Goal: Information Seeking & Learning: Learn about a topic

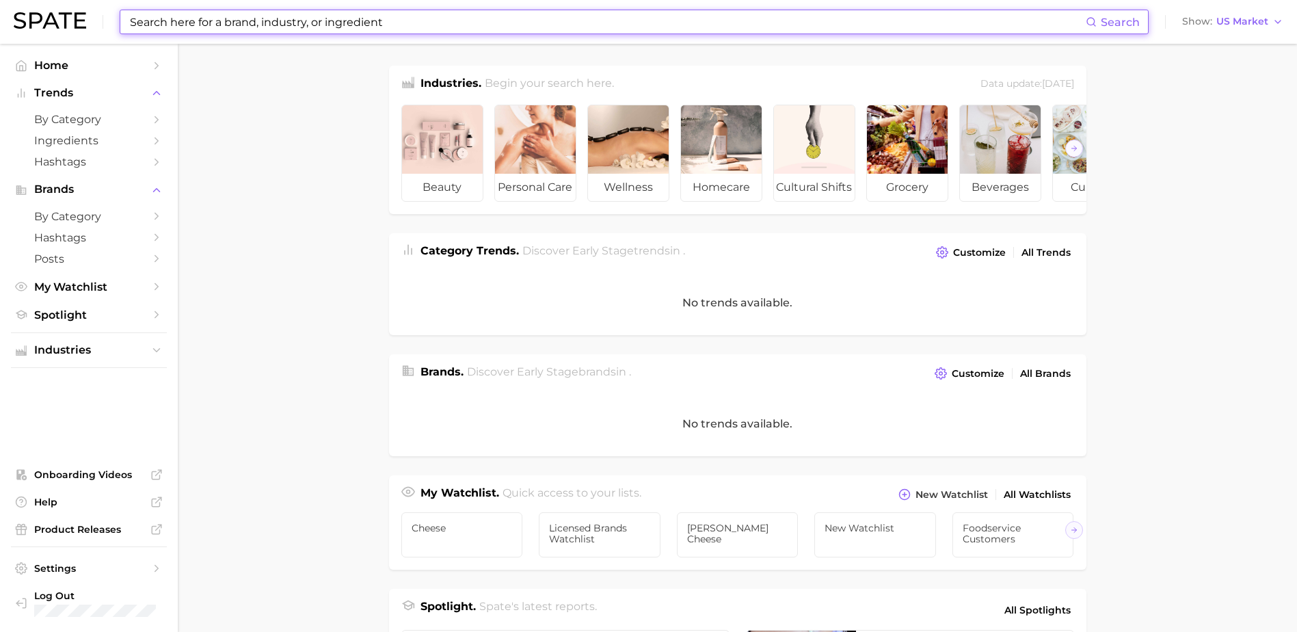
click at [191, 23] on input at bounding box center [606, 21] width 957 height 23
click at [316, 31] on input at bounding box center [606, 21] width 957 height 23
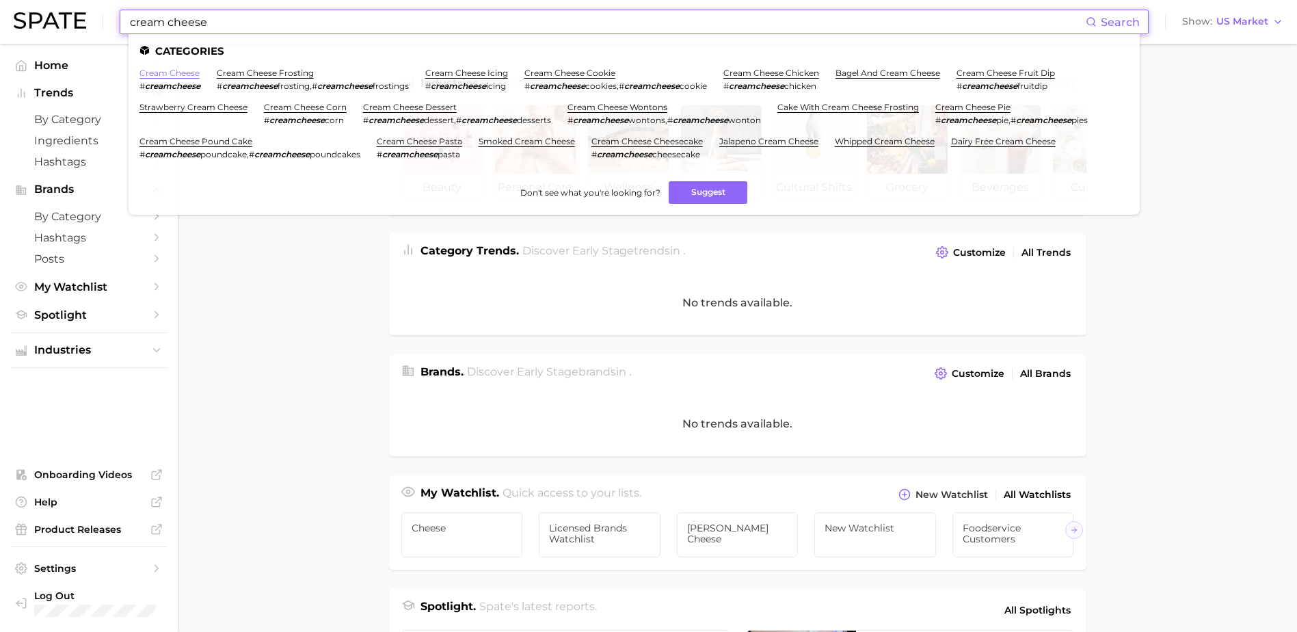
type input "cream cheese"
click at [182, 74] on link "cream cheese" at bounding box center [169, 73] width 60 height 10
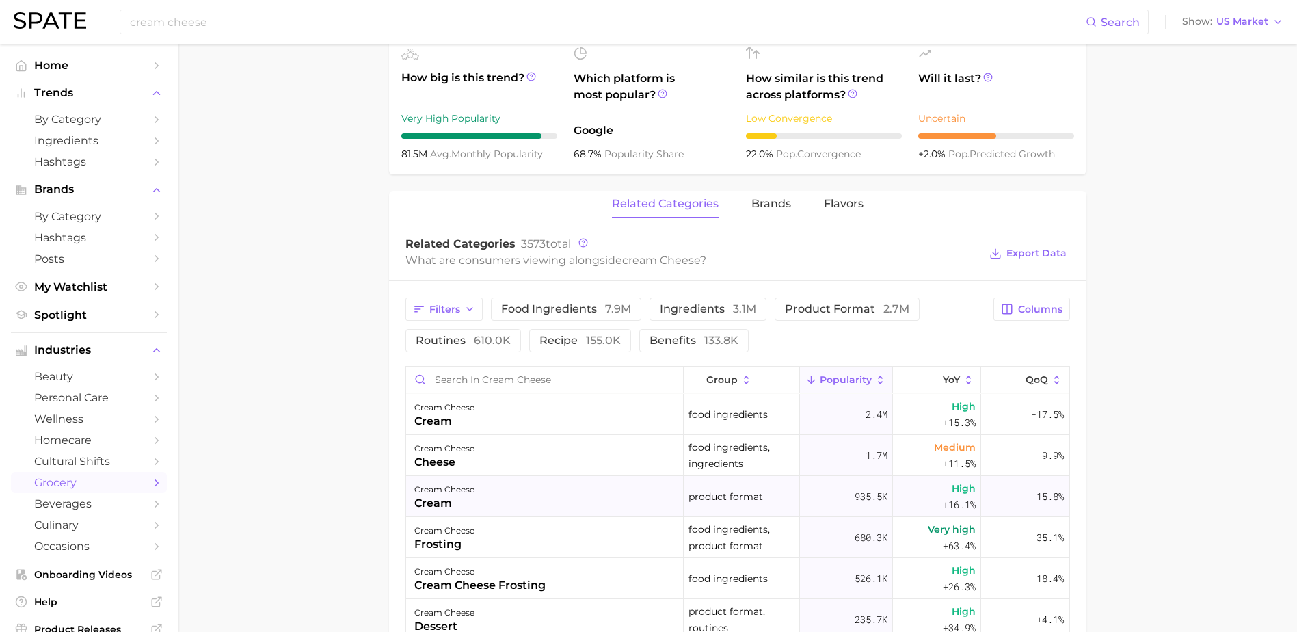
scroll to position [683, 0]
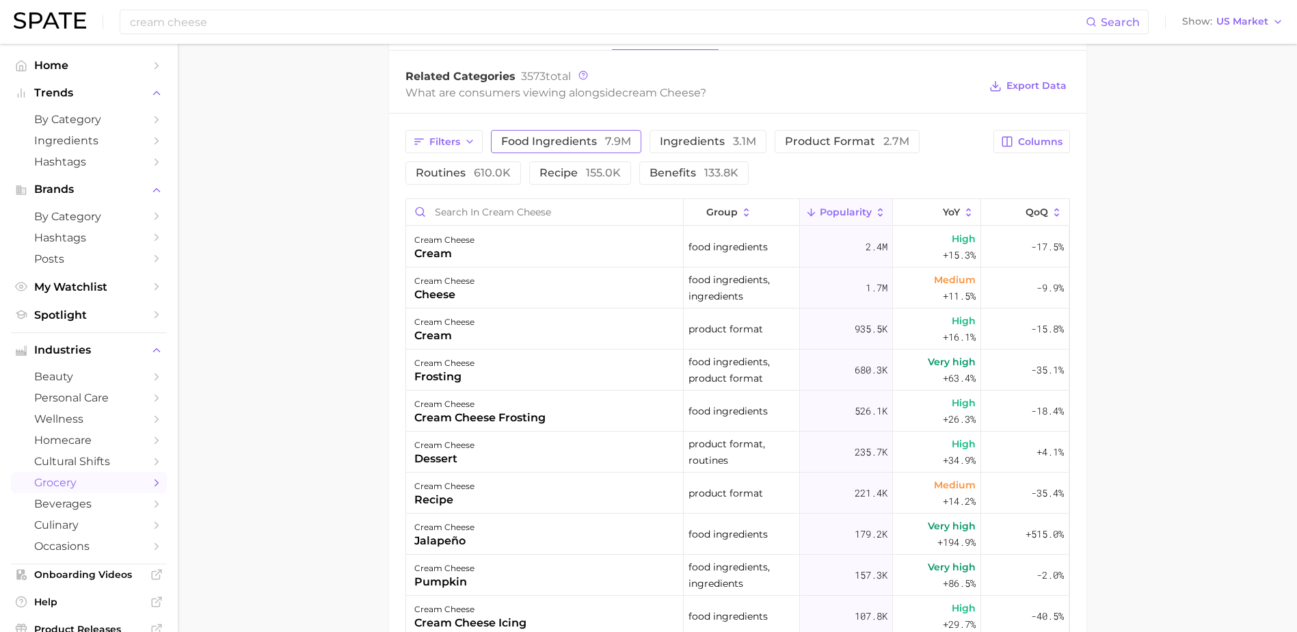
click at [576, 146] on span "food ingredients 7.9m" at bounding box center [566, 141] width 130 height 11
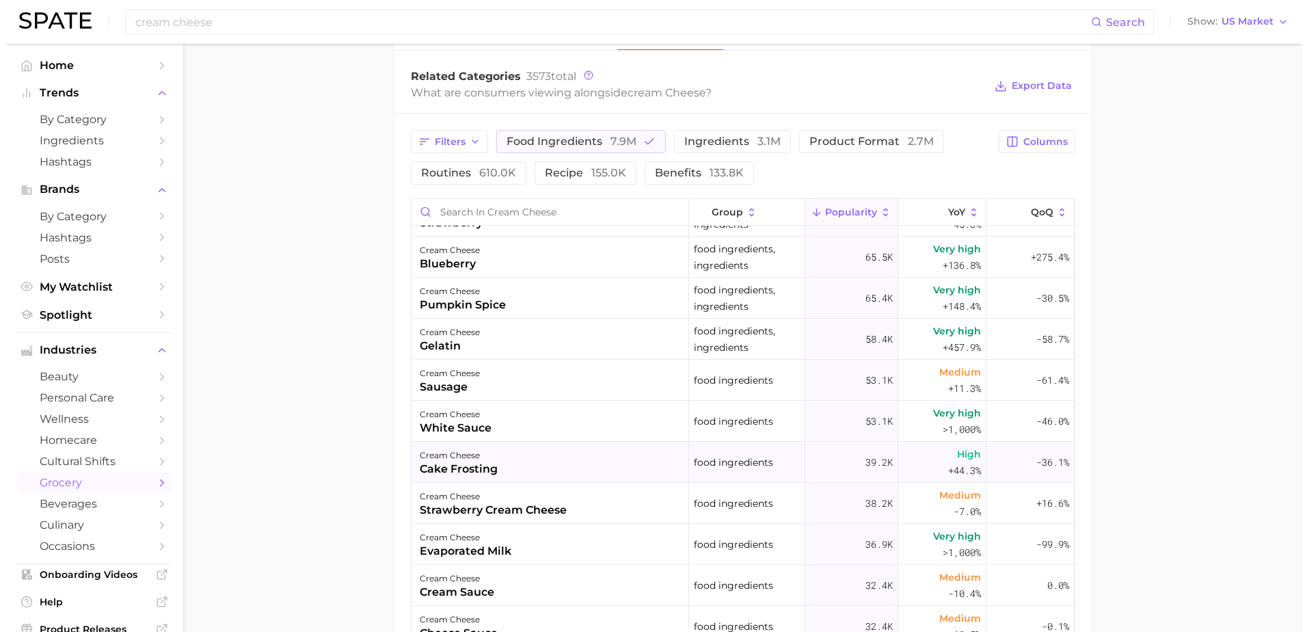
scroll to position [478, 0]
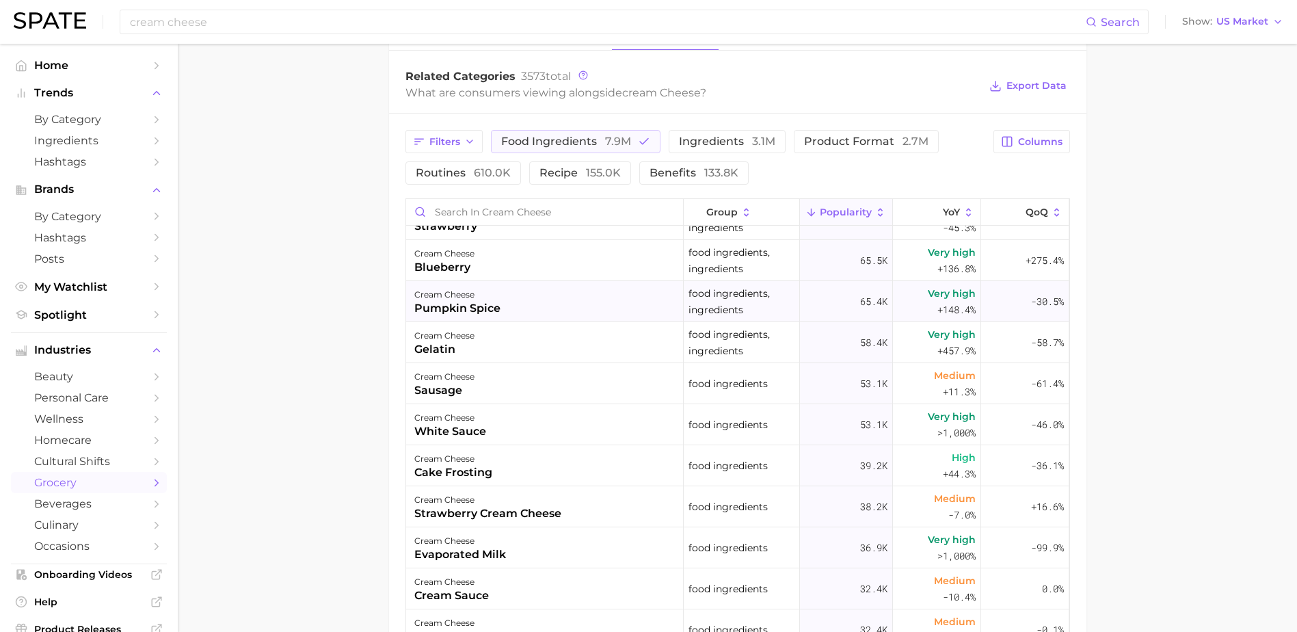
click at [576, 296] on div "cream cheese pumpkin spice" at bounding box center [544, 301] width 277 height 41
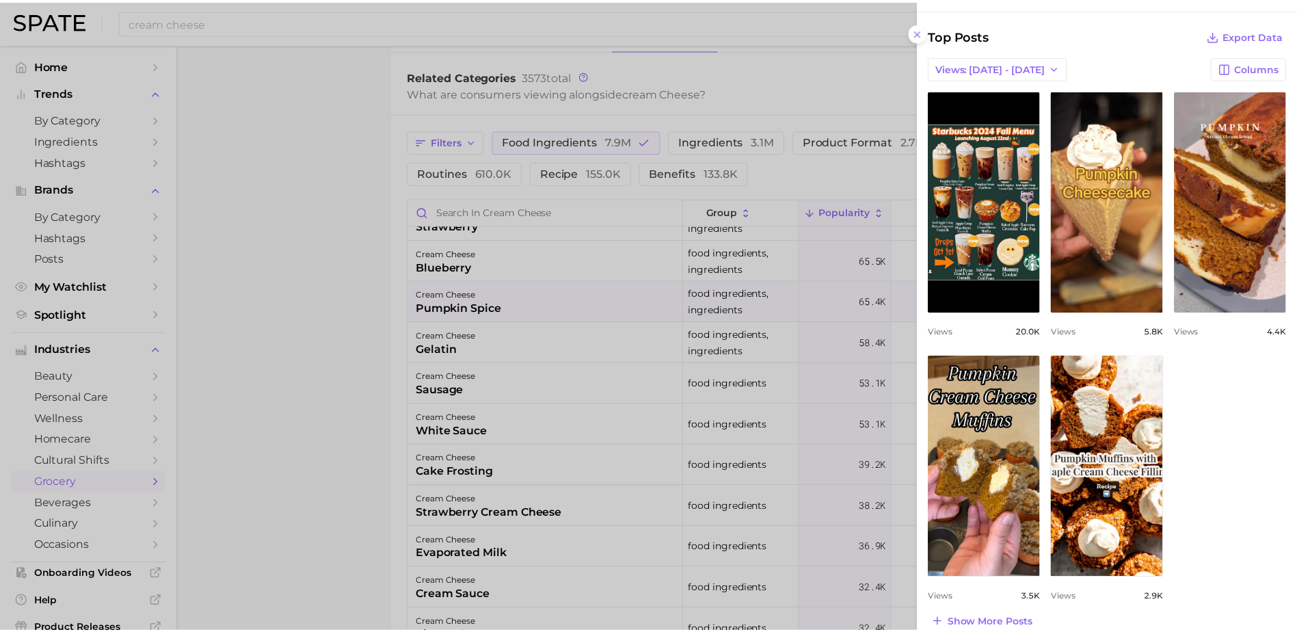
scroll to position [564, 0]
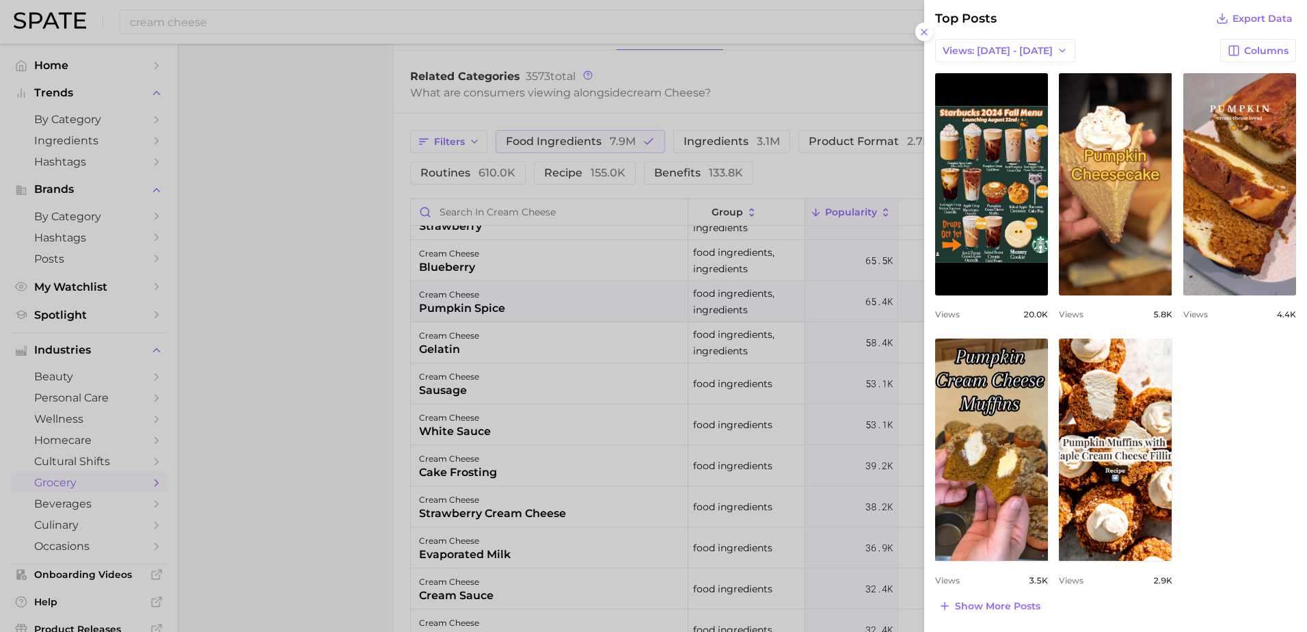
click at [345, 310] on div at bounding box center [653, 316] width 1307 height 632
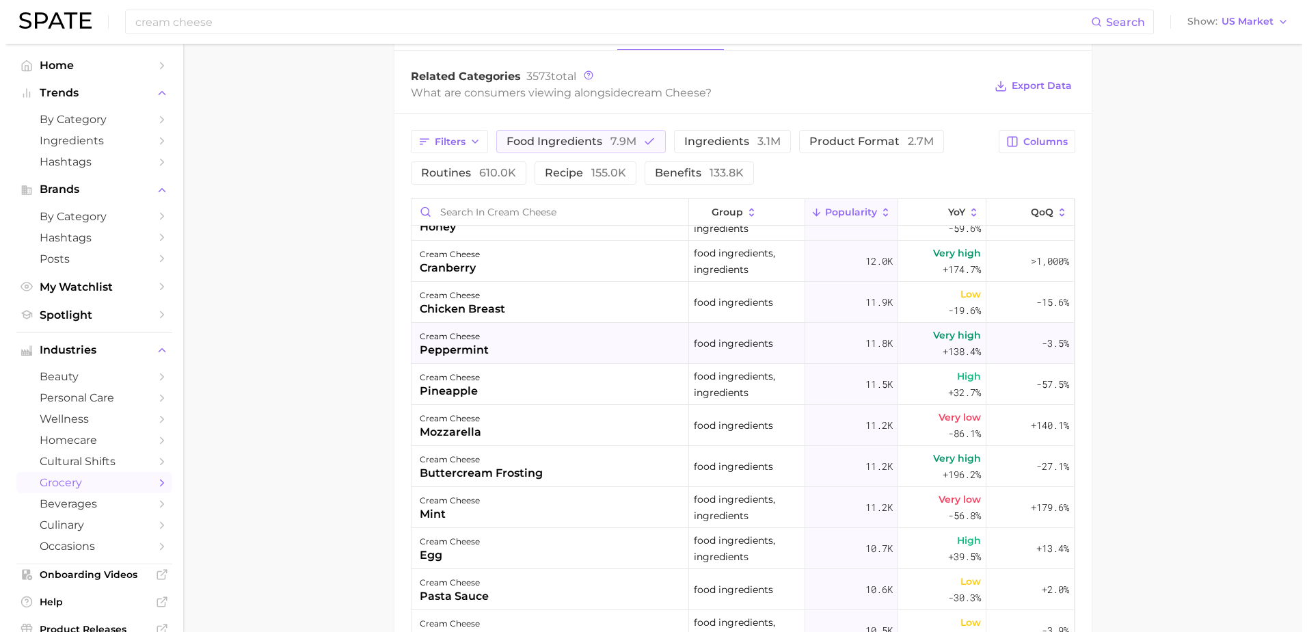
scroll to position [2119, 0]
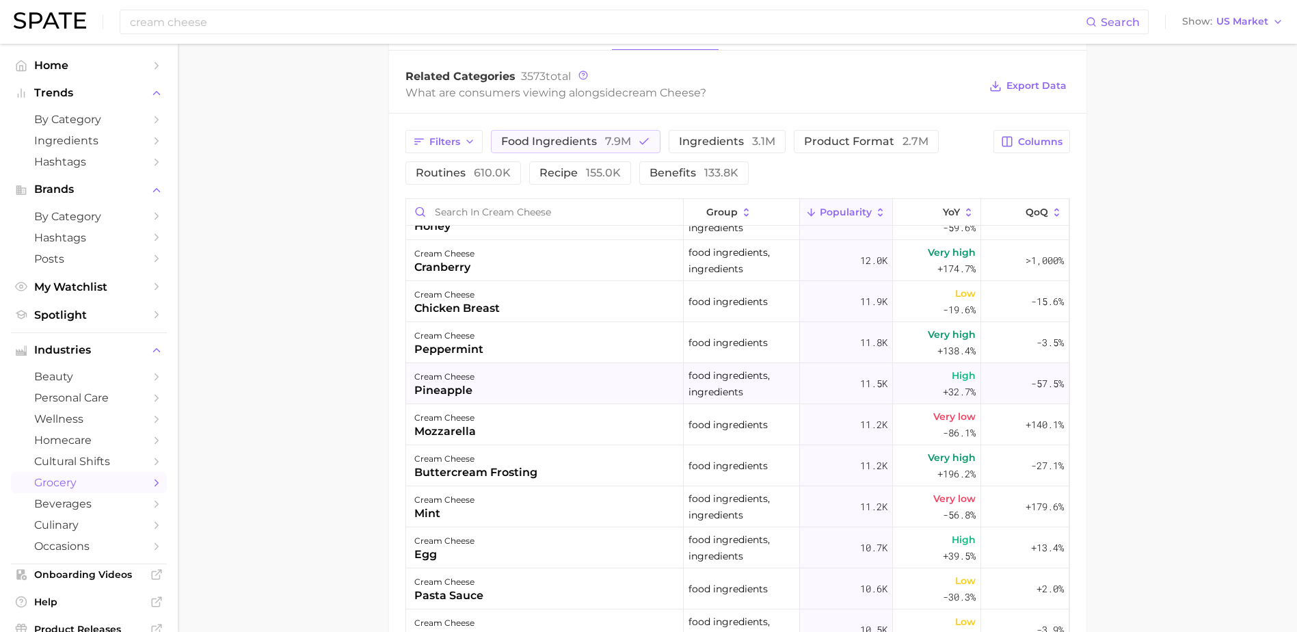
click at [491, 381] on div "cream cheese pineapple" at bounding box center [544, 383] width 277 height 41
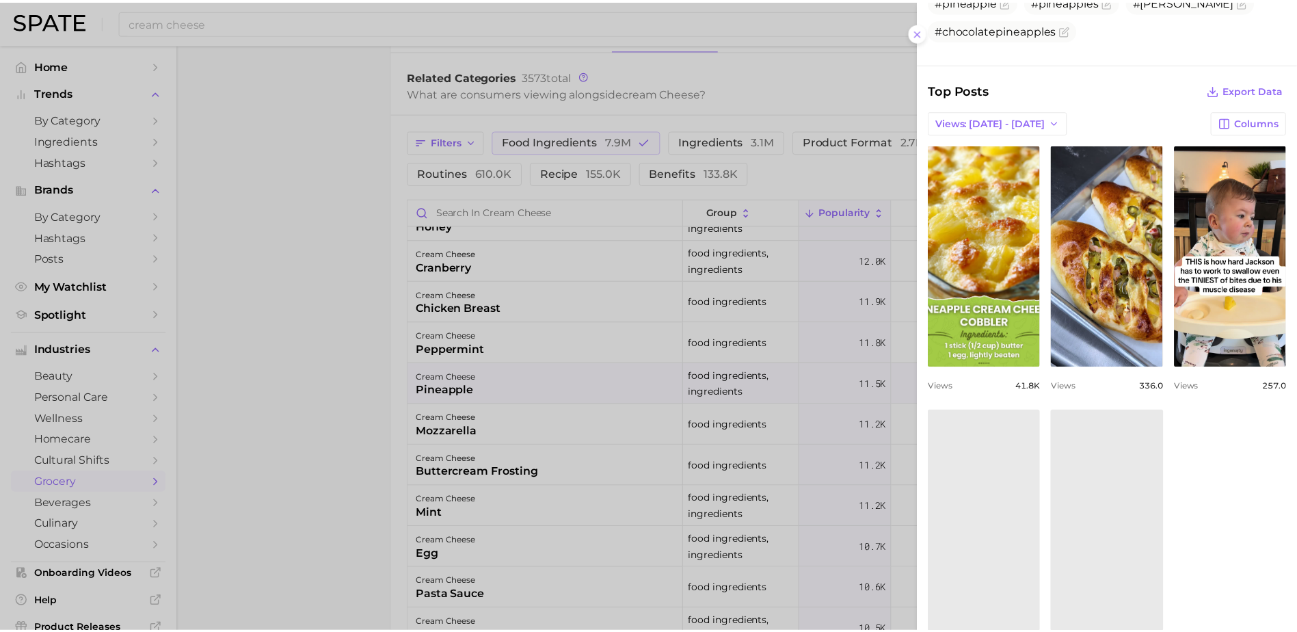
scroll to position [478, 0]
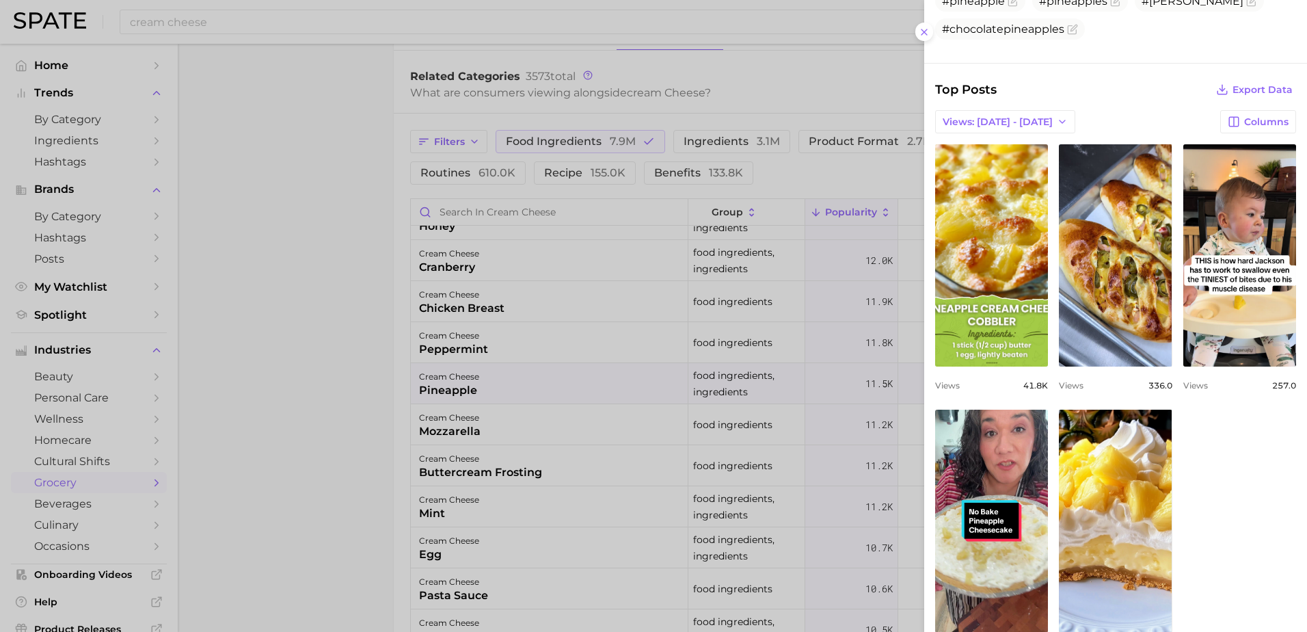
click at [330, 344] on div at bounding box center [653, 316] width 1307 height 632
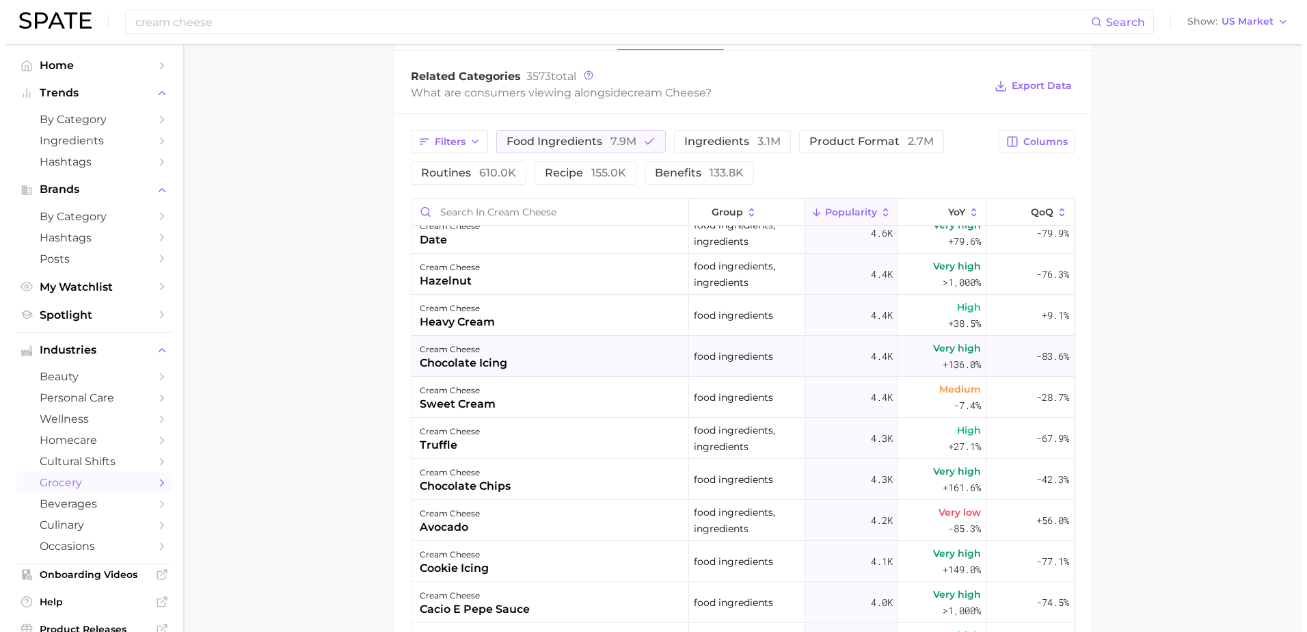
scroll to position [3554, 0]
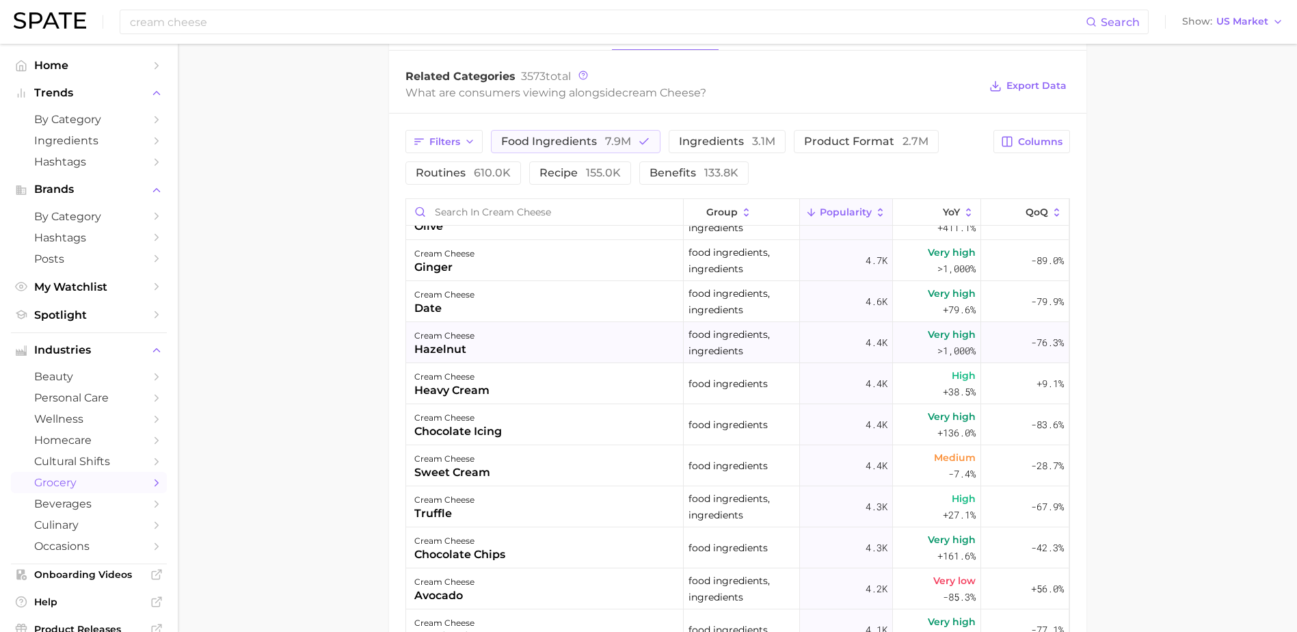
click at [506, 340] on div "cream cheese hazelnut" at bounding box center [544, 342] width 277 height 41
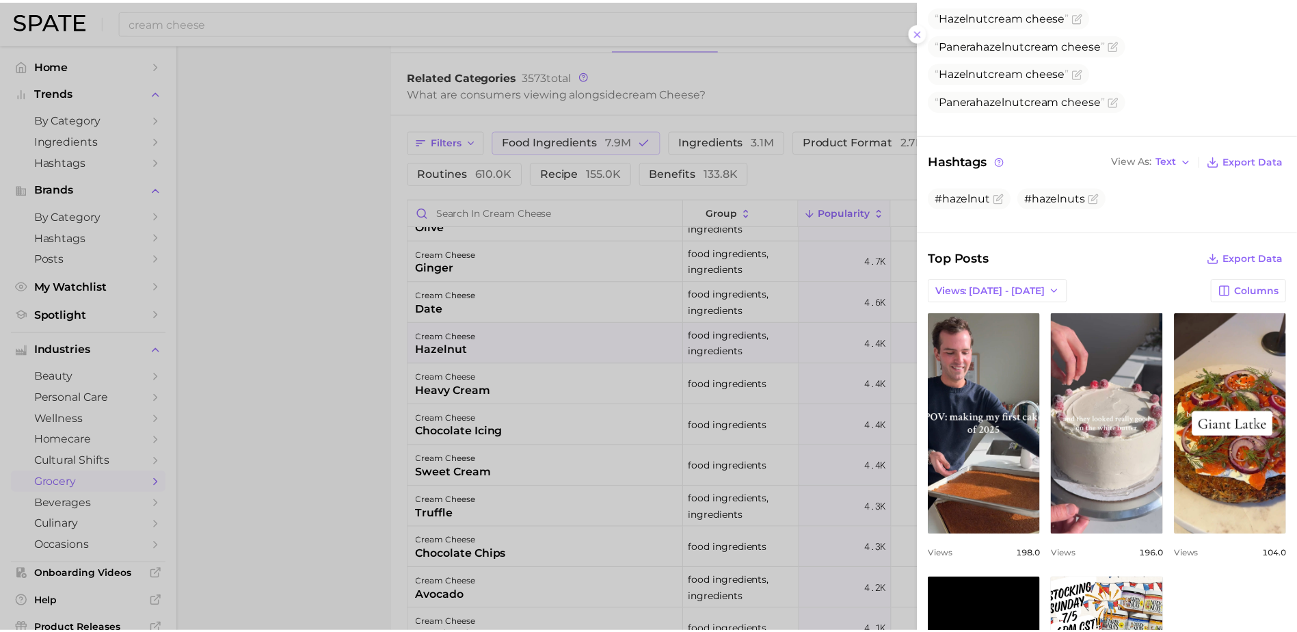
scroll to position [273, 0]
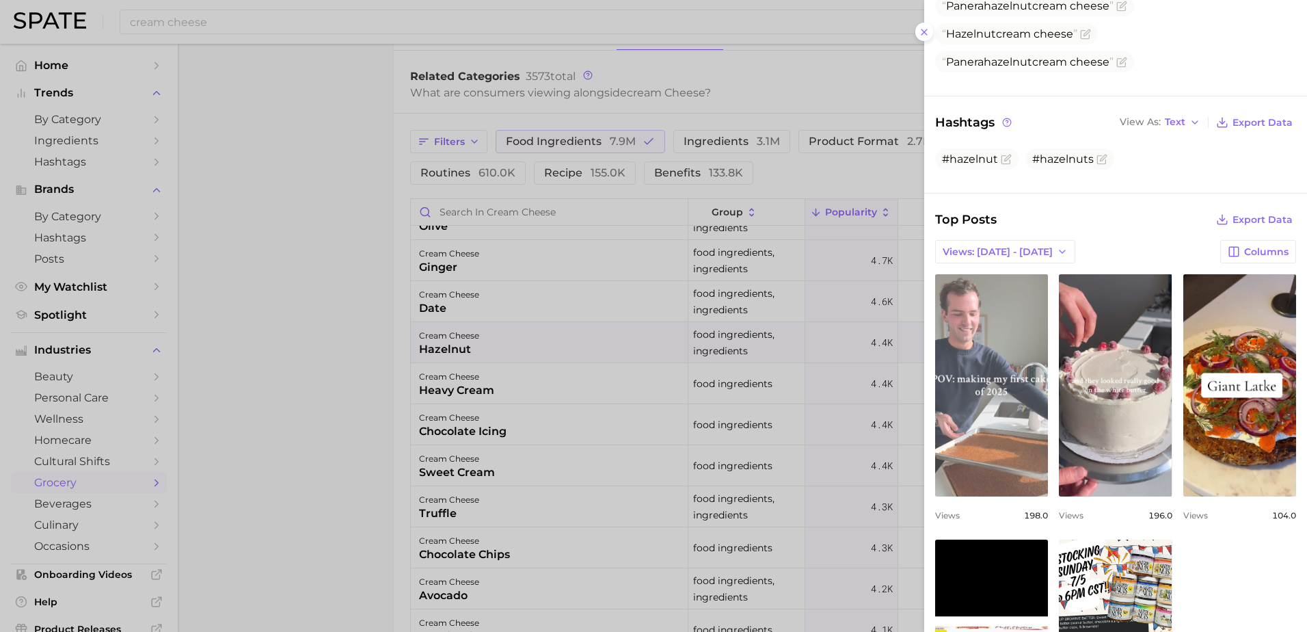
click at [968, 365] on link "view post on TikTok" at bounding box center [991, 385] width 113 height 222
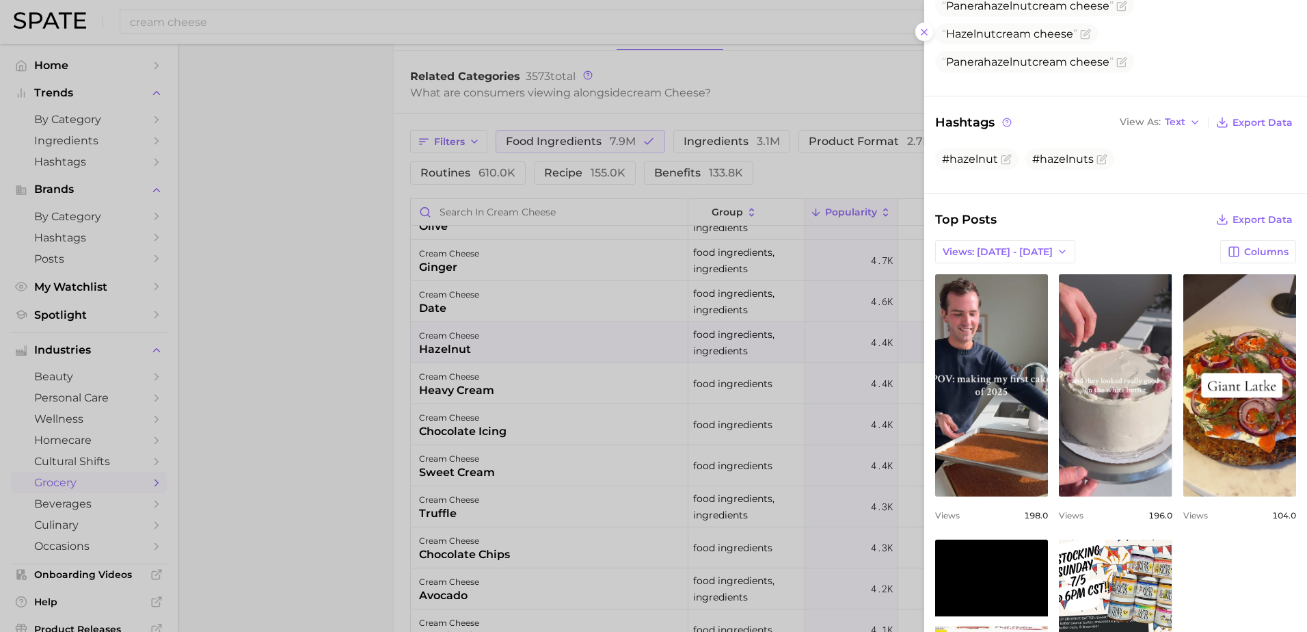
click at [333, 310] on div at bounding box center [653, 316] width 1307 height 632
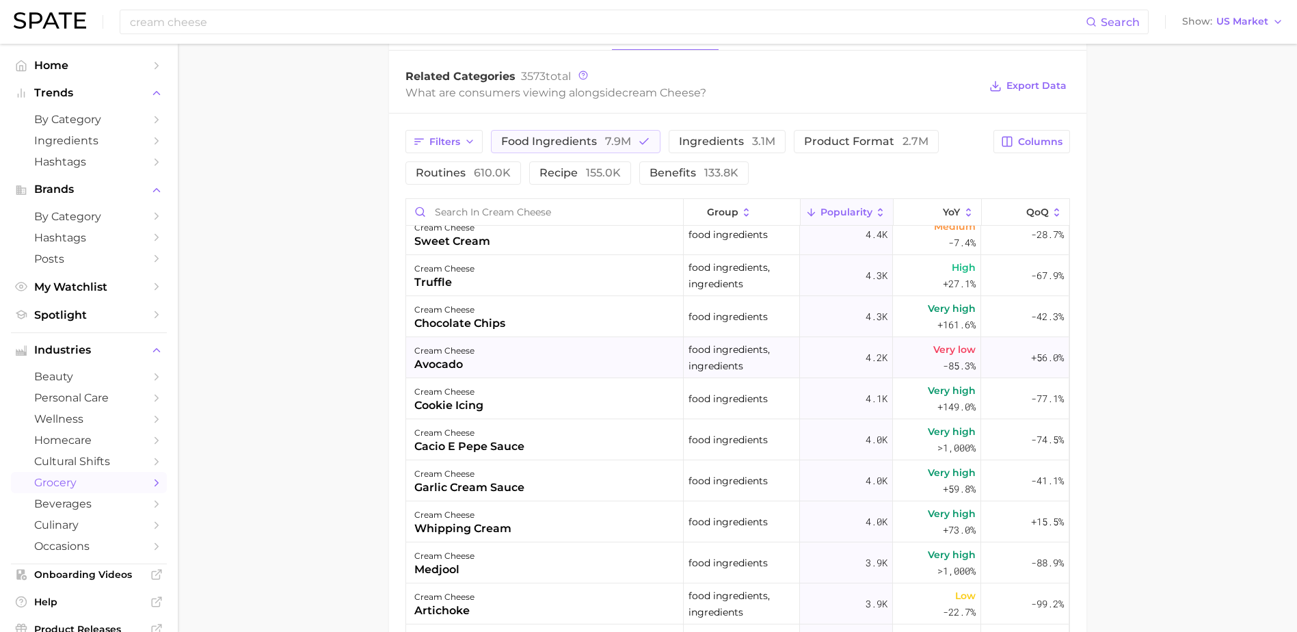
scroll to position [3828, 0]
